Goal: Task Accomplishment & Management: Check status

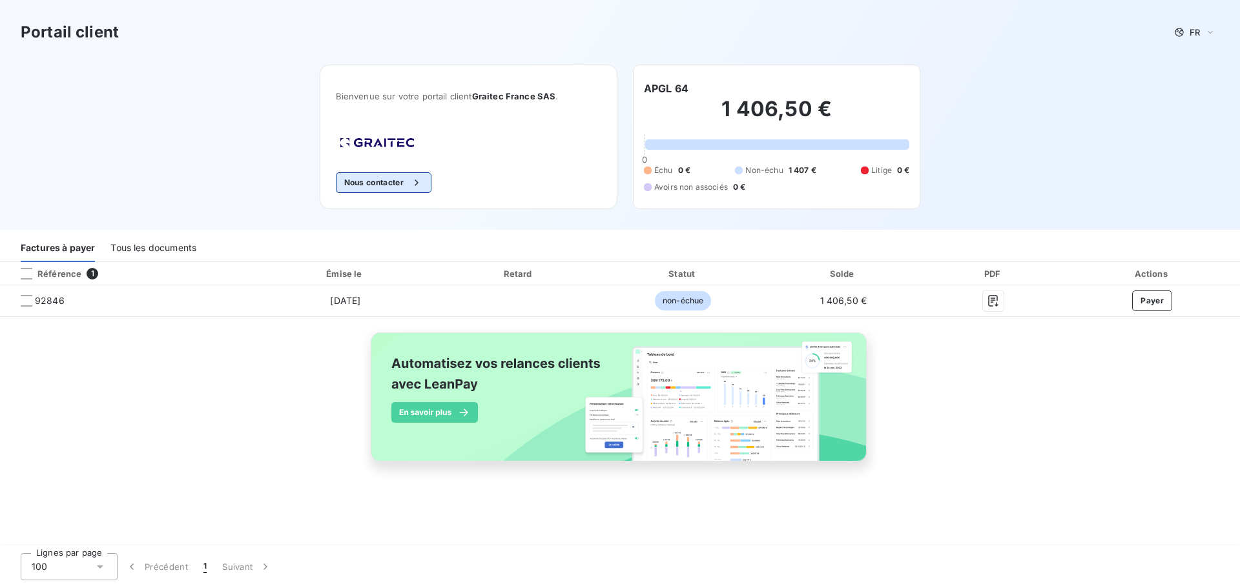
click at [386, 182] on button "Nous contacter" at bounding box center [384, 182] width 96 height 21
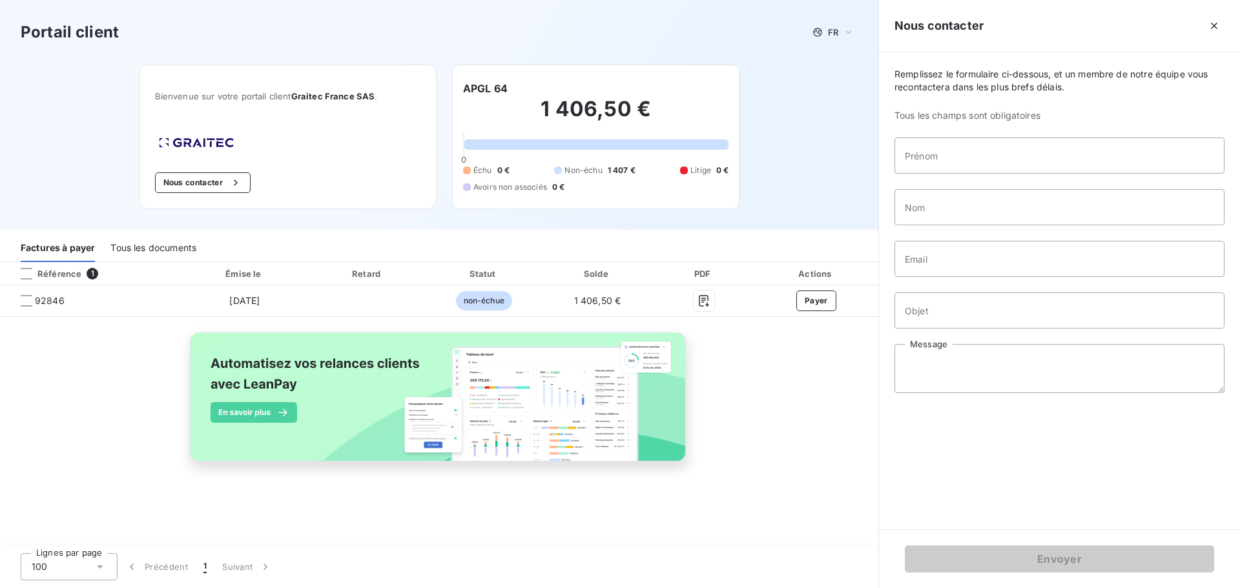
click at [268, 172] on div "Bienvenue sur votre portail client Graitec [GEOGRAPHIC_DATA] SAS . Nous contact…" at bounding box center [288, 137] width 298 height 145
click at [1218, 28] on icon "button" at bounding box center [1214, 25] width 13 height 13
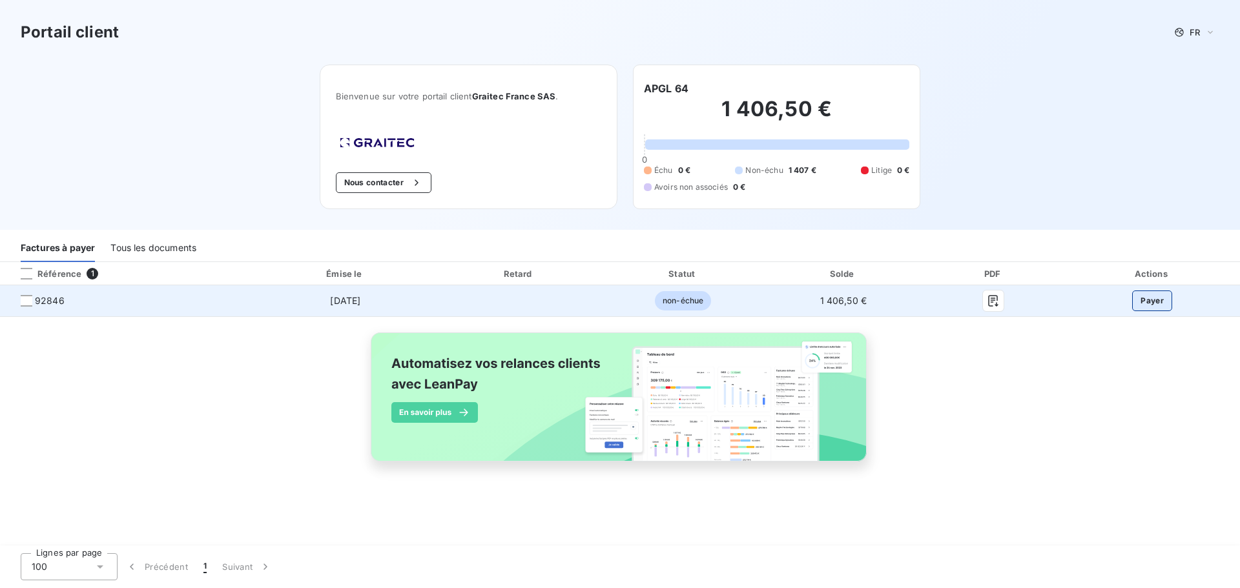
click at [1159, 300] on button "Payer" at bounding box center [1152, 301] width 40 height 21
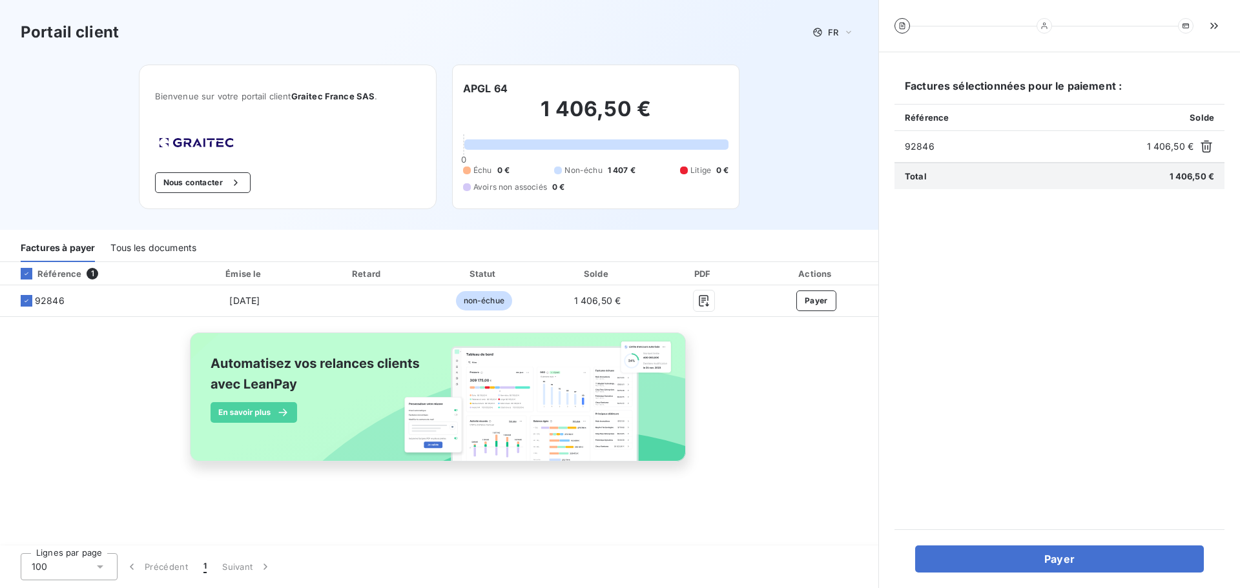
click at [837, 338] on div "Référence 1 Émise le Retard Statut Solde PDF Actions 92846 [DATE] non-échue 1 4…" at bounding box center [439, 376] width 878 height 229
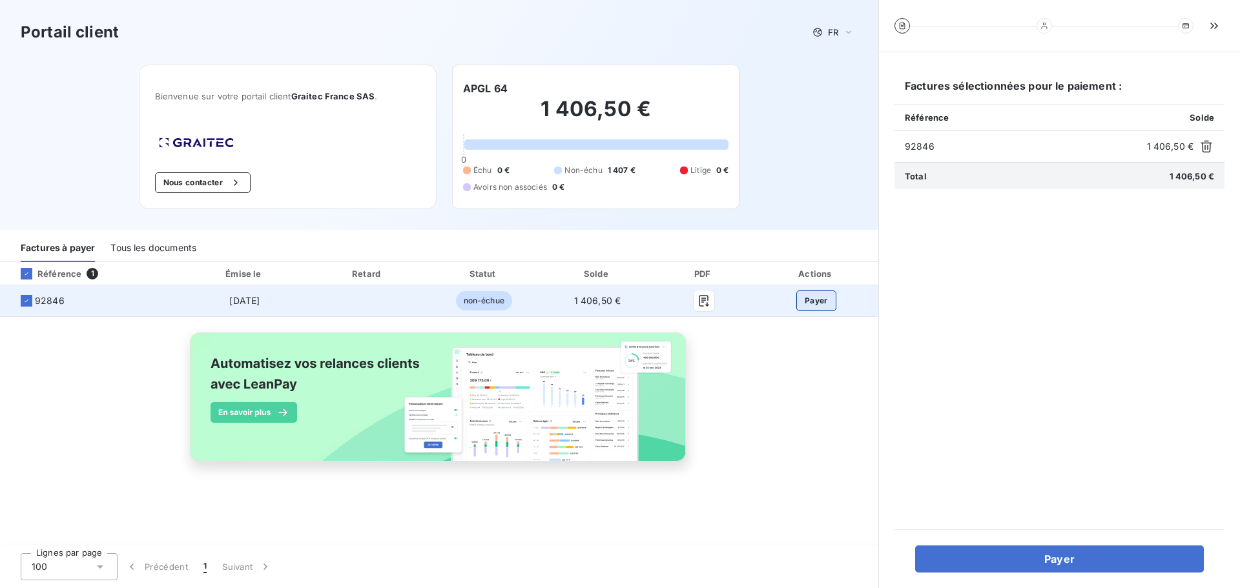
click at [814, 296] on button "Payer" at bounding box center [816, 301] width 40 height 21
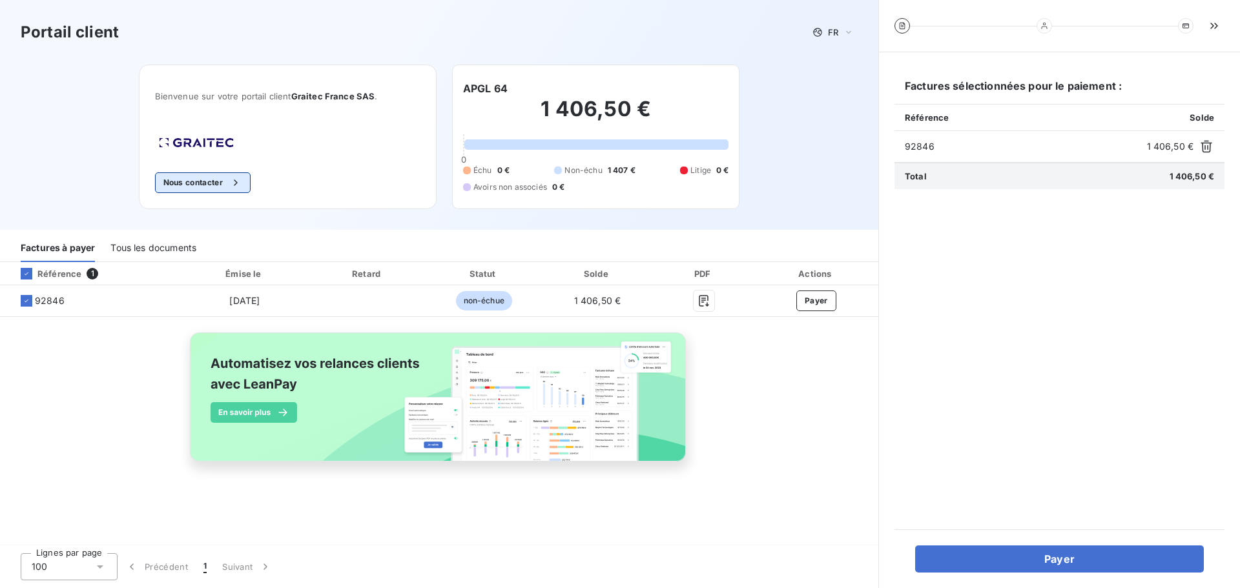
click at [218, 180] on button "Nous contacter" at bounding box center [203, 182] width 96 height 21
